Goal: Check status: Check status

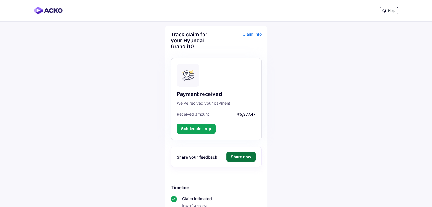
click at [241, 156] on button "Share now" at bounding box center [240, 157] width 29 height 10
